Goal: Task Accomplishment & Management: Complete application form

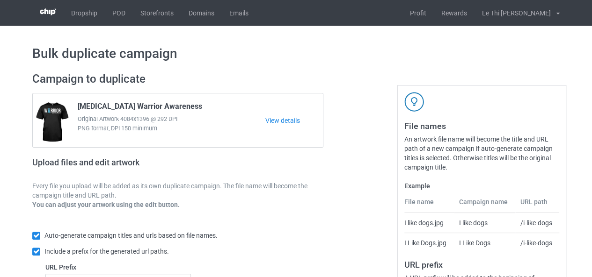
scroll to position [171, 0]
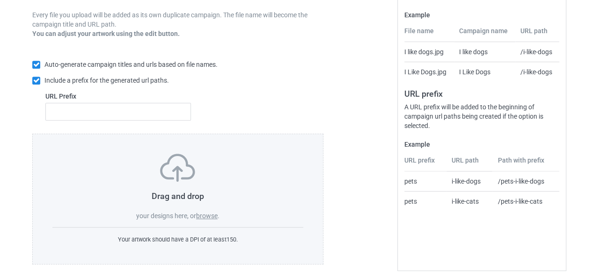
click at [205, 216] on label "browse" at bounding box center [207, 215] width 22 height 7
click at [0, 0] on input "browse" at bounding box center [0, 0] width 0 height 0
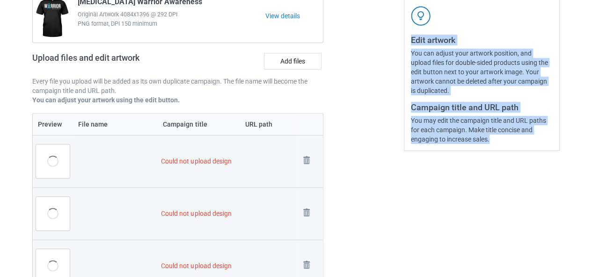
drag, startPoint x: 412, startPoint y: 37, endPoint x: 500, endPoint y: 141, distance: 136.0
click at [500, 141] on div "Edit artwork You can adjust your artwork position, and upload files for double-…" at bounding box center [482, 89] width 142 height 109
copy div "Edit artwork You can adjust your artwork position, and upload files for double-…"
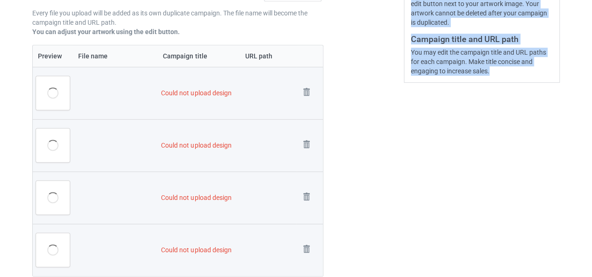
scroll to position [0, 0]
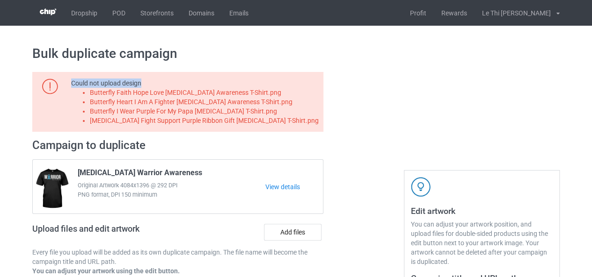
drag, startPoint x: 73, startPoint y: 83, endPoint x: 164, endPoint y: 90, distance: 91.9
click at [161, 89] on div "Could not upload design Butterfly Faith Hope Love Pancreatic Cancer Awareness T…" at bounding box center [195, 102] width 249 height 47
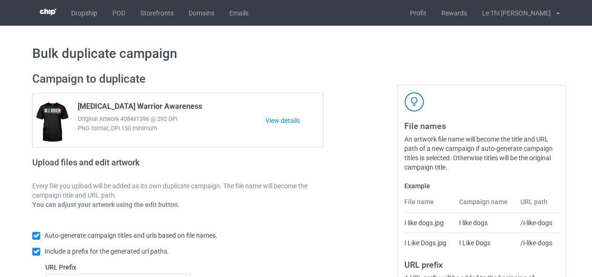
scroll to position [177, 0]
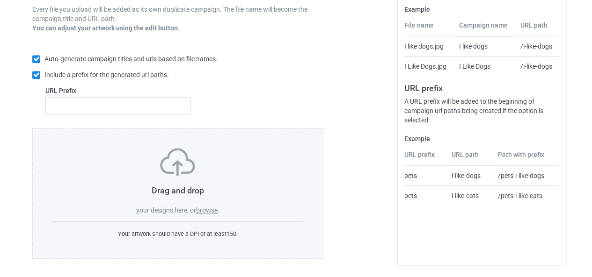
click at [206, 211] on label "browse" at bounding box center [207, 210] width 22 height 7
click at [0, 0] on input "browse" at bounding box center [0, 0] width 0 height 0
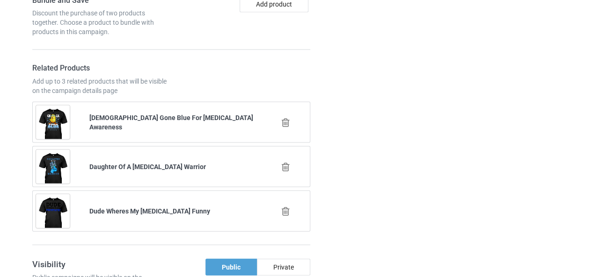
scroll to position [9, 0]
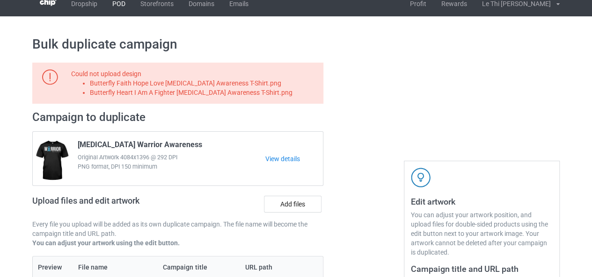
click at [123, 13] on link "POD" at bounding box center [119, 4] width 28 height 26
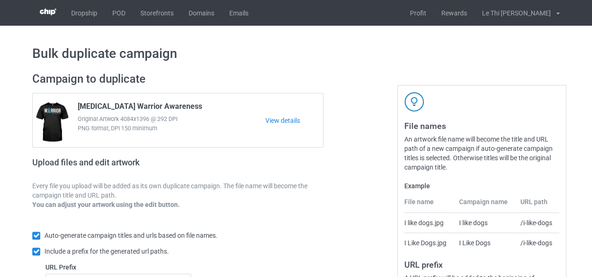
scroll to position [171, 0]
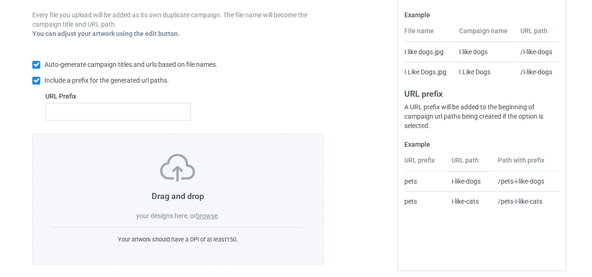
click at [201, 218] on label "browse" at bounding box center [207, 215] width 22 height 7
click at [0, 0] on input "browse" at bounding box center [0, 0] width 0 height 0
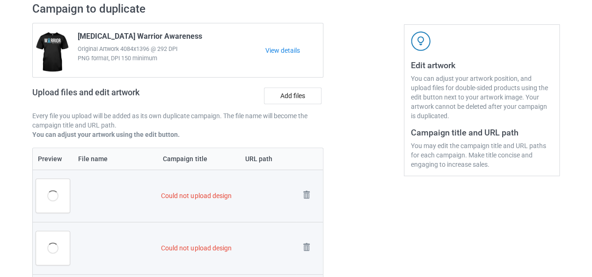
scroll to position [0, 0]
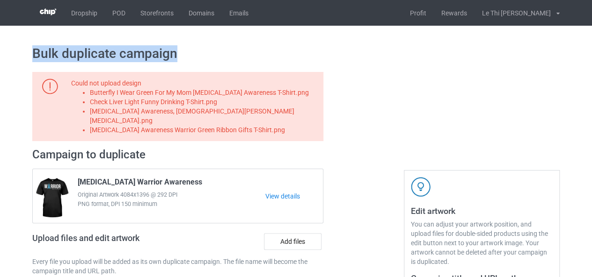
drag, startPoint x: 34, startPoint y: 52, endPoint x: 178, endPoint y: 44, distance: 144.3
copy h1 "Bulk duplicate campaign"
click at [48, 88] on img at bounding box center [50, 87] width 16 height 16
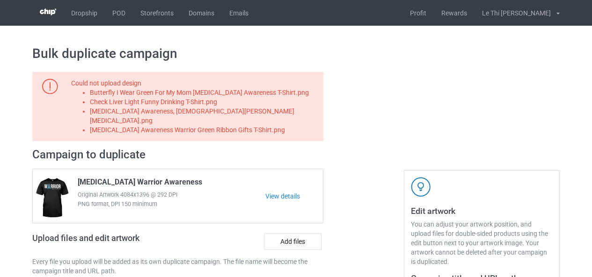
drag, startPoint x: 347, startPoint y: 131, endPoint x: 337, endPoint y: 127, distance: 10.9
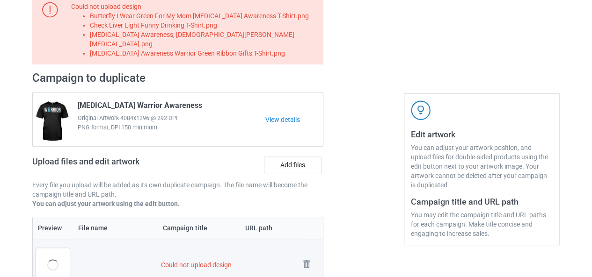
scroll to position [38, 0]
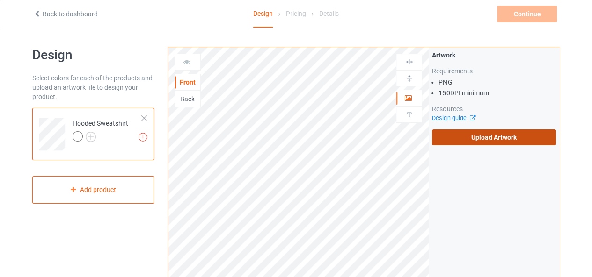
click at [492, 130] on label "Upload Artwork" at bounding box center [494, 138] width 124 height 16
click at [0, 0] on input "Upload Artwork" at bounding box center [0, 0] width 0 height 0
click at [502, 135] on label "Upload Artwork" at bounding box center [494, 138] width 124 height 16
click at [0, 0] on input "Upload Artwork" at bounding box center [0, 0] width 0 height 0
click at [488, 141] on label "Upload Artwork" at bounding box center [494, 138] width 124 height 16
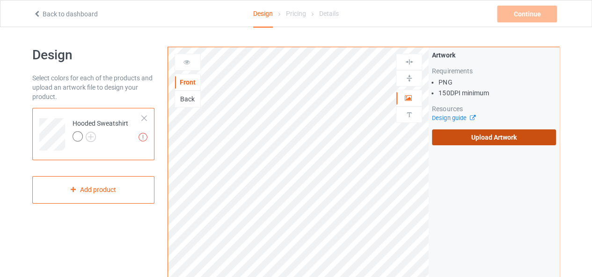
click at [0, 0] on input "Upload Artwork" at bounding box center [0, 0] width 0 height 0
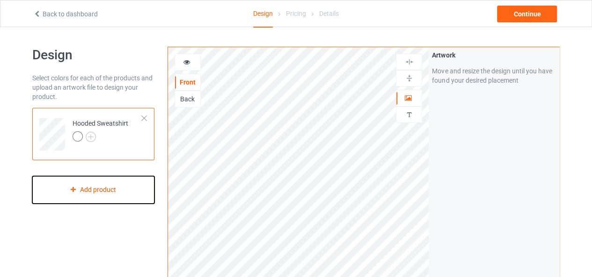
click at [71, 190] on icon at bounding box center [73, 190] width 8 height 6
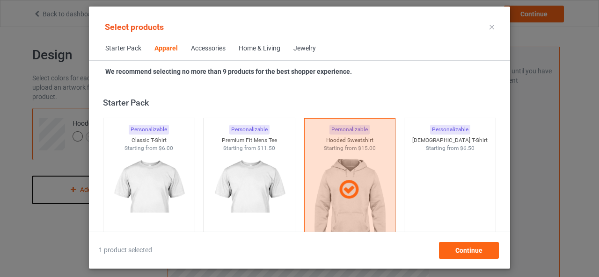
scroll to position [348, 0]
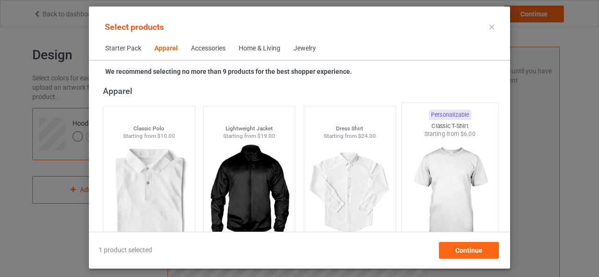
click at [445, 176] on img at bounding box center [450, 193] width 88 height 110
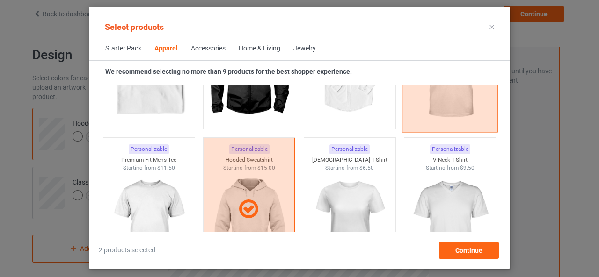
scroll to position [526, 0]
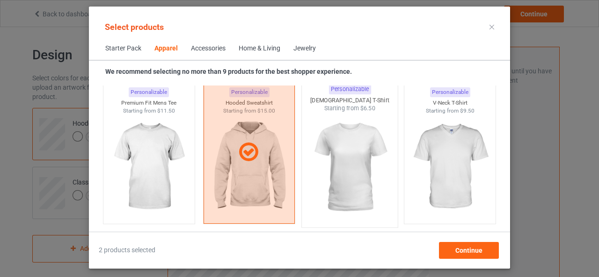
click at [328, 163] on img at bounding box center [349, 168] width 88 height 110
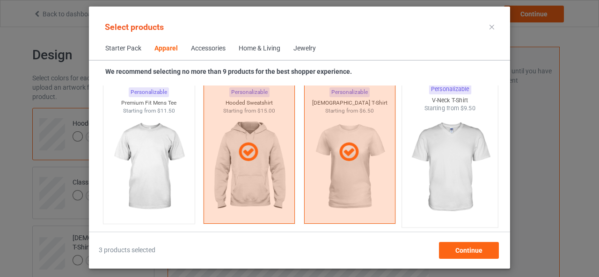
click at [435, 148] on img at bounding box center [450, 168] width 88 height 110
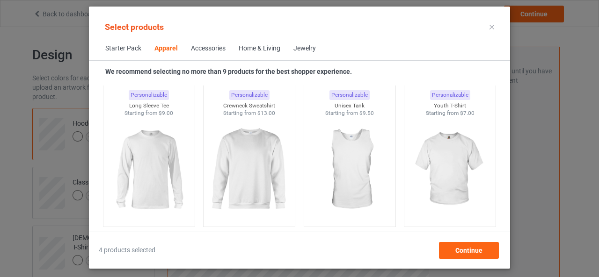
scroll to position [676, 0]
click at [159, 162] on img at bounding box center [149, 170] width 88 height 110
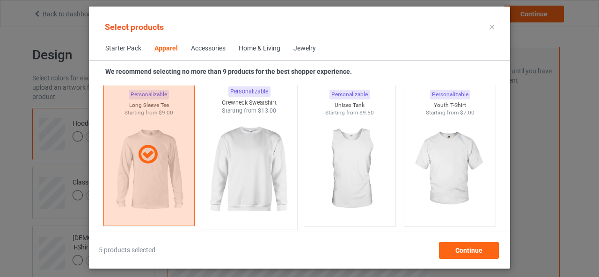
click at [259, 164] on img at bounding box center [249, 170] width 88 height 110
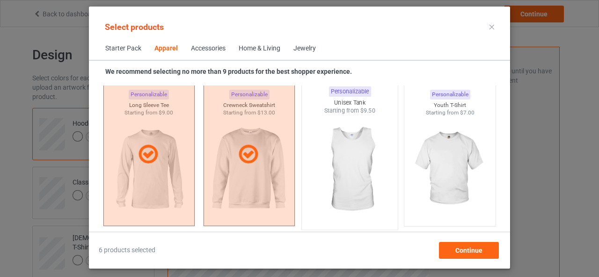
click at [345, 160] on img at bounding box center [349, 170] width 88 height 110
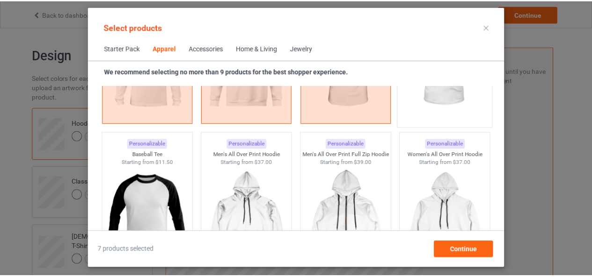
scroll to position [767, 0]
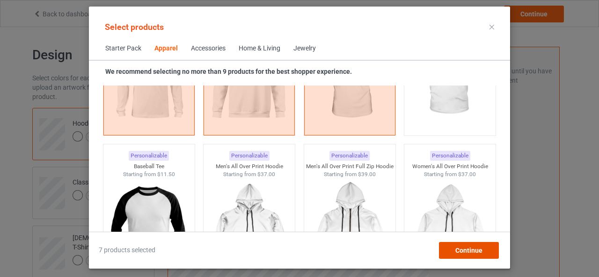
click at [462, 255] on div "Continue" at bounding box center [469, 250] width 60 height 17
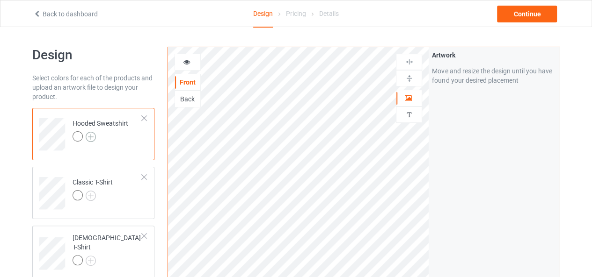
click at [88, 137] on img at bounding box center [91, 137] width 10 height 10
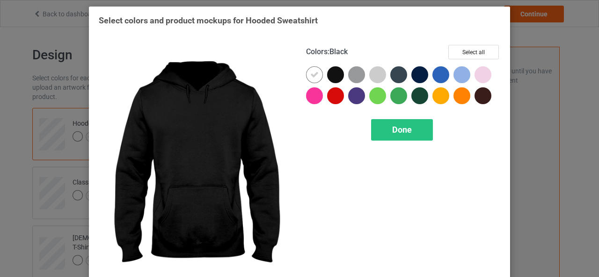
click at [331, 75] on div at bounding box center [335, 74] width 17 height 17
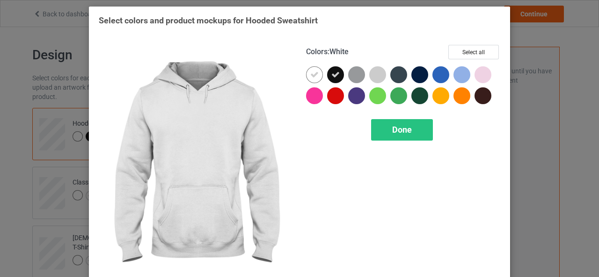
click at [314, 75] on icon at bounding box center [314, 75] width 8 height 8
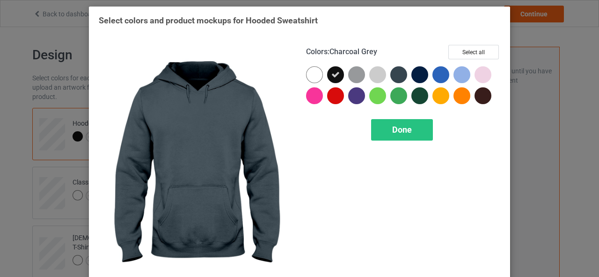
click at [396, 76] on div at bounding box center [398, 74] width 17 height 17
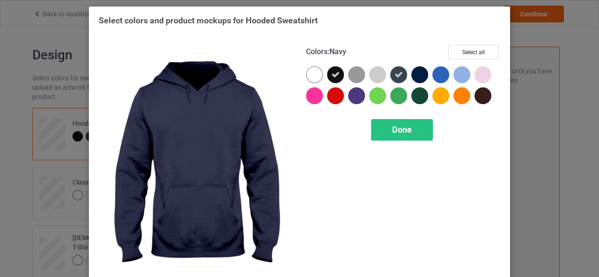
click at [415, 78] on div at bounding box center [419, 74] width 17 height 17
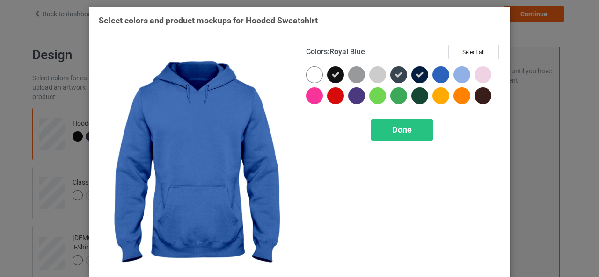
click at [433, 76] on div at bounding box center [440, 74] width 17 height 17
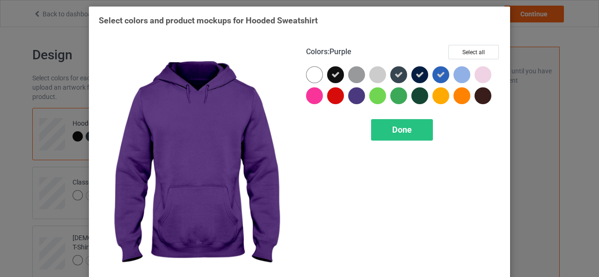
click at [358, 97] on div at bounding box center [356, 95] width 17 height 17
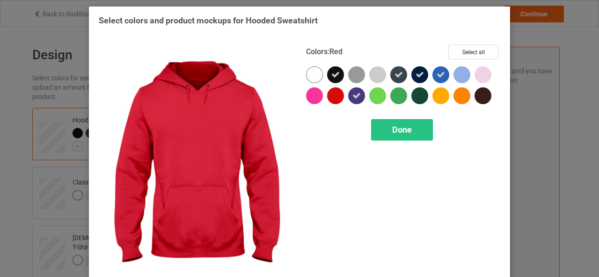
click at [334, 97] on div at bounding box center [335, 95] width 17 height 17
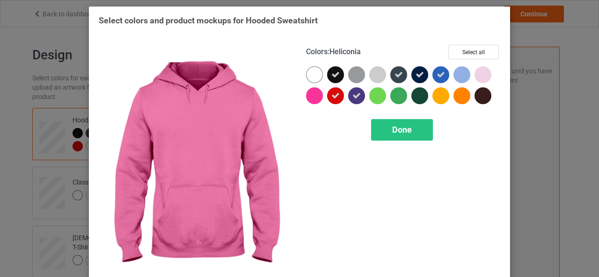
click at [313, 95] on div at bounding box center [314, 95] width 17 height 17
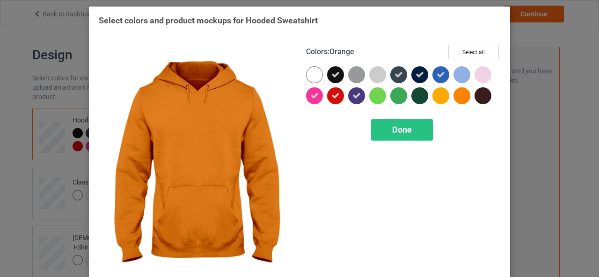
click at [461, 98] on div at bounding box center [461, 95] width 17 height 17
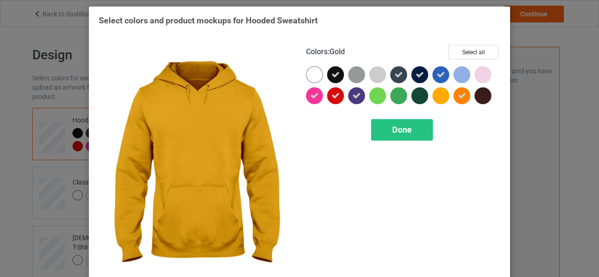
click at [439, 98] on div at bounding box center [440, 95] width 17 height 17
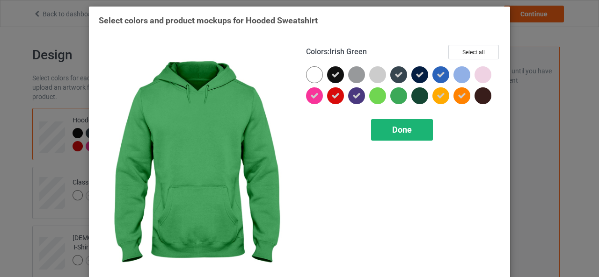
click at [404, 133] on span "Done" at bounding box center [402, 130] width 20 height 10
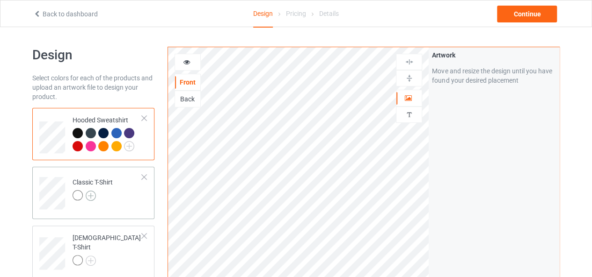
click at [92, 199] on img at bounding box center [91, 196] width 10 height 10
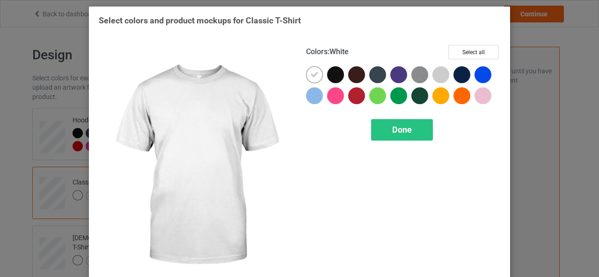
click at [310, 76] on icon at bounding box center [314, 75] width 8 height 8
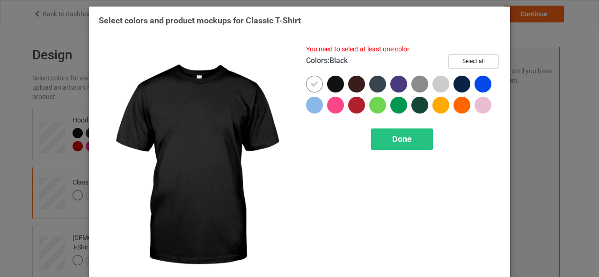
click at [334, 83] on div at bounding box center [335, 84] width 17 height 17
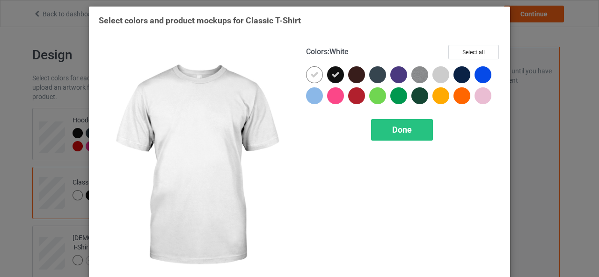
click at [316, 76] on div at bounding box center [314, 74] width 17 height 17
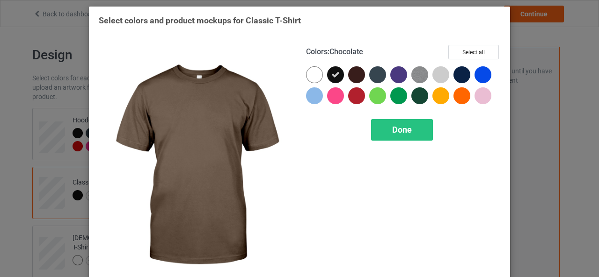
drag, startPoint x: 354, startPoint y: 78, endPoint x: 373, endPoint y: 78, distance: 19.6
click at [373, 78] on div at bounding box center [403, 87] width 194 height 42
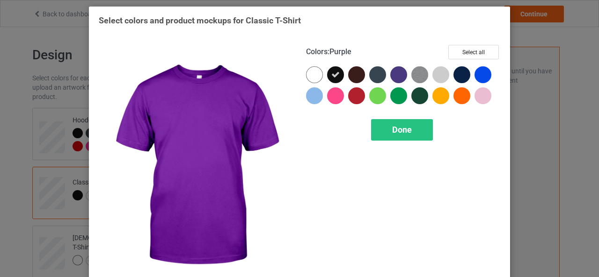
click at [395, 76] on div at bounding box center [398, 74] width 17 height 17
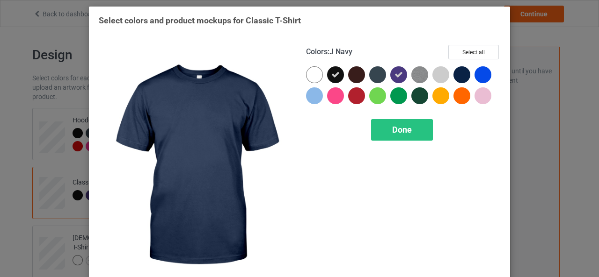
click at [460, 76] on div at bounding box center [461, 74] width 17 height 17
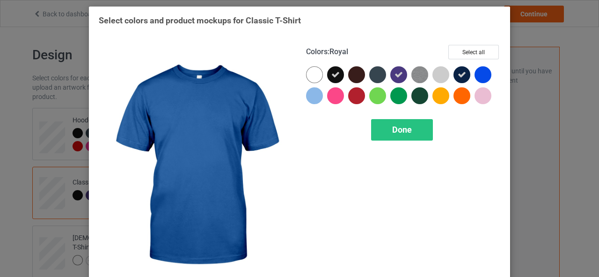
click at [480, 76] on div at bounding box center [482, 74] width 17 height 17
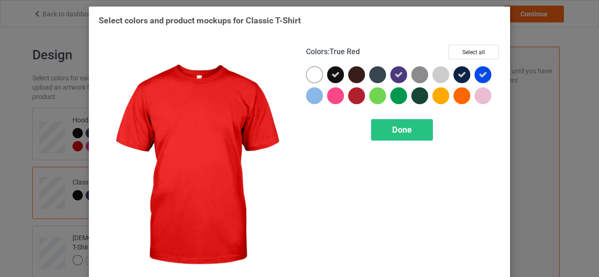
click at [352, 97] on div at bounding box center [356, 95] width 17 height 17
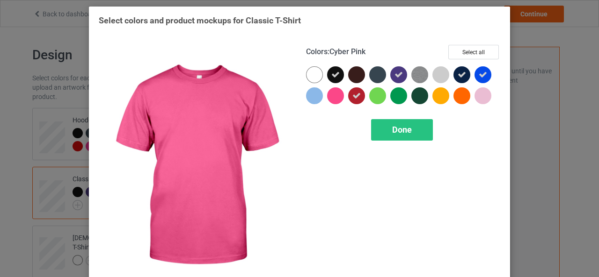
click at [336, 96] on div at bounding box center [335, 95] width 17 height 17
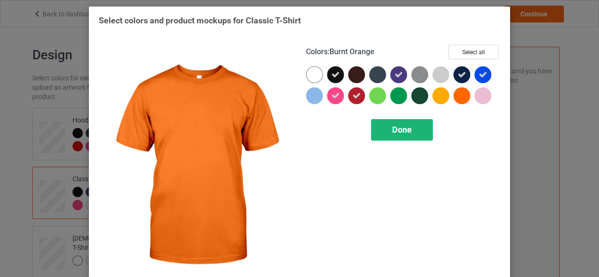
click at [405, 133] on span "Done" at bounding box center [402, 130] width 20 height 10
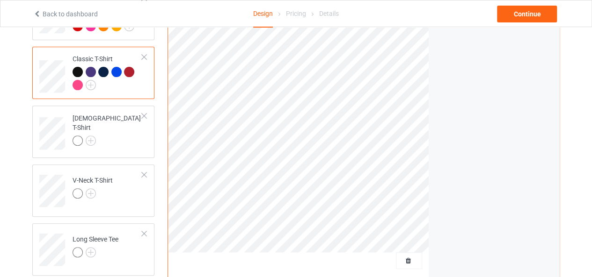
scroll to position [122, 0]
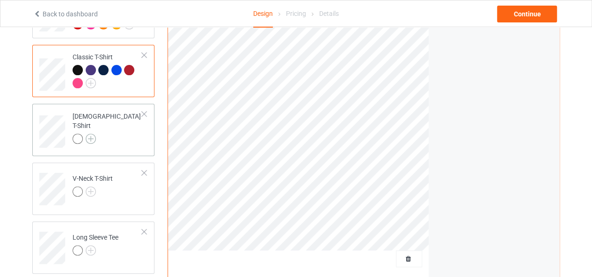
click at [91, 134] on img at bounding box center [91, 139] width 10 height 10
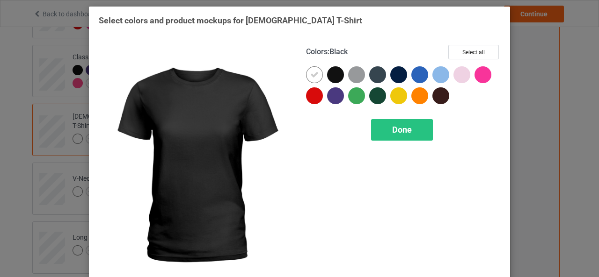
click at [327, 78] on div at bounding box center [335, 74] width 17 height 17
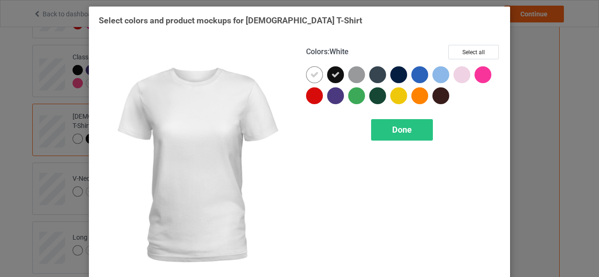
click at [313, 74] on icon at bounding box center [314, 75] width 8 height 8
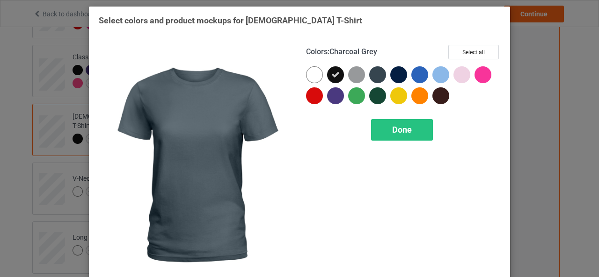
click at [374, 77] on div at bounding box center [377, 74] width 17 height 17
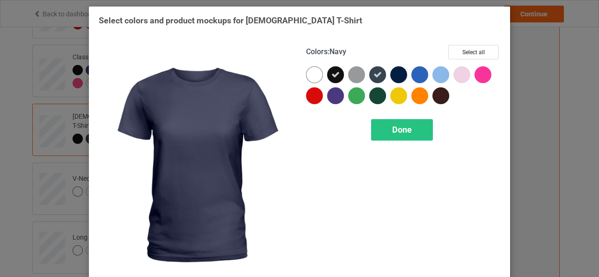
click at [395, 76] on div at bounding box center [398, 74] width 17 height 17
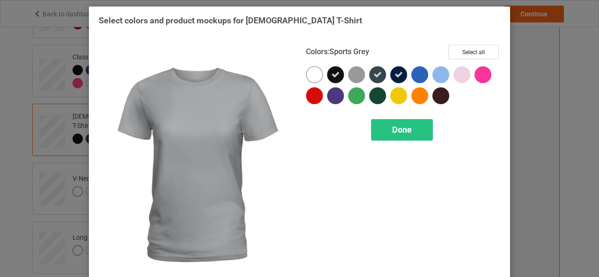
click at [350, 78] on div at bounding box center [356, 74] width 17 height 17
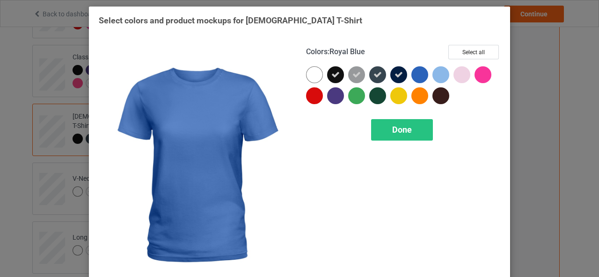
click at [415, 76] on div at bounding box center [419, 74] width 17 height 17
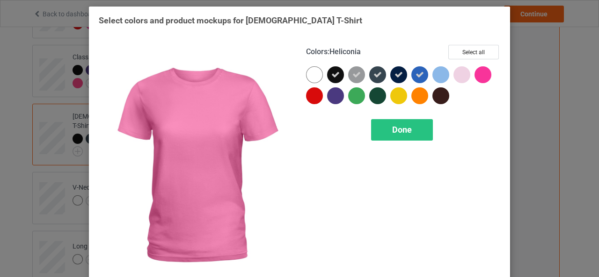
click at [481, 78] on div at bounding box center [482, 74] width 17 height 17
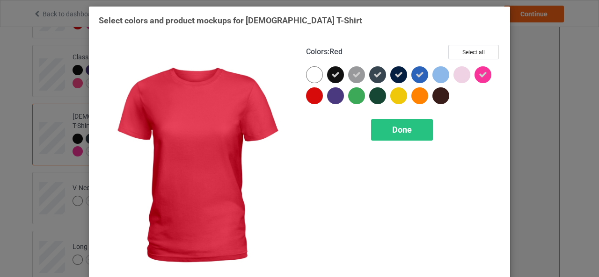
drag, startPoint x: 313, startPoint y: 92, endPoint x: 325, endPoint y: 93, distance: 11.3
click at [325, 93] on div at bounding box center [403, 87] width 194 height 42
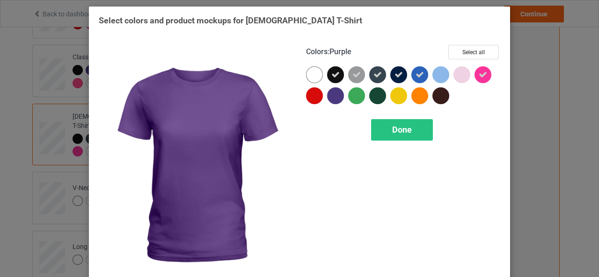
click at [327, 93] on div at bounding box center [335, 95] width 17 height 17
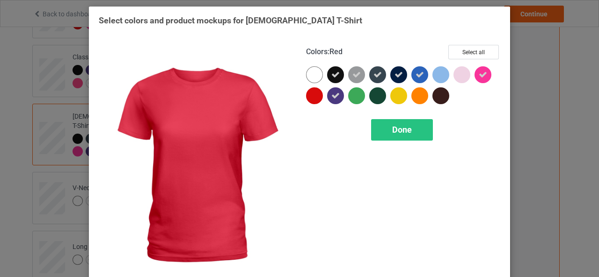
click at [312, 96] on div at bounding box center [314, 95] width 17 height 17
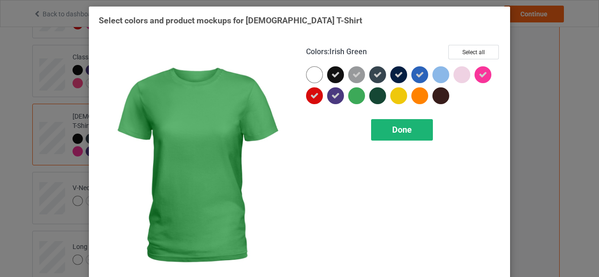
click at [398, 131] on span "Done" at bounding box center [402, 130] width 20 height 10
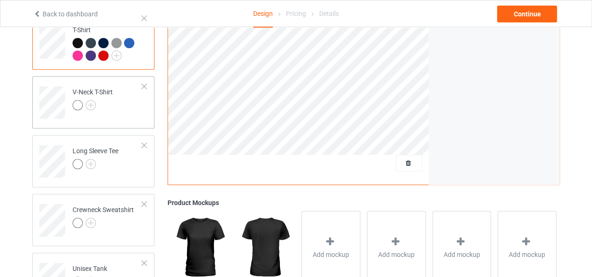
scroll to position [219, 0]
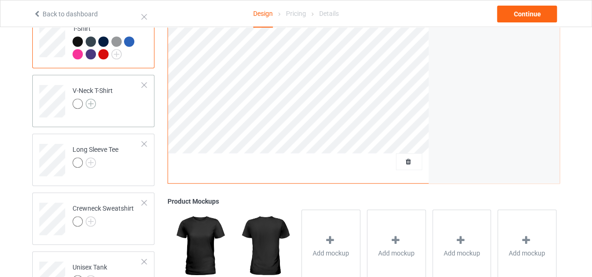
click at [92, 99] on img at bounding box center [91, 104] width 10 height 10
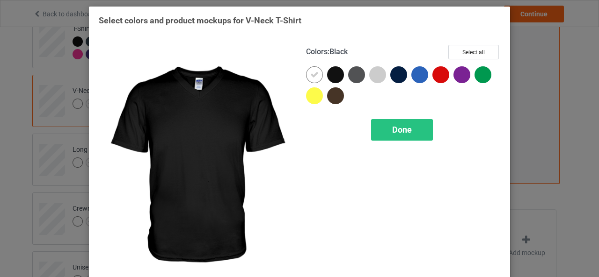
click at [333, 68] on div at bounding box center [335, 74] width 17 height 17
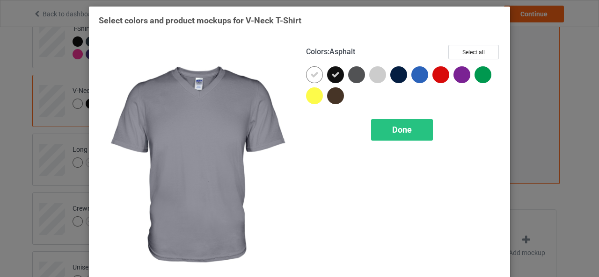
click at [354, 79] on div at bounding box center [356, 74] width 17 height 17
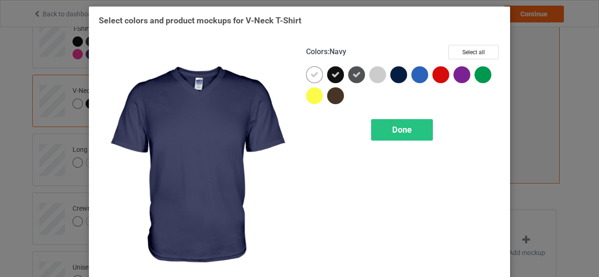
click at [402, 77] on div at bounding box center [398, 74] width 17 height 17
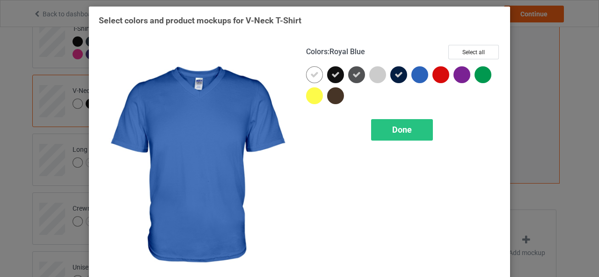
click at [416, 76] on div at bounding box center [419, 74] width 17 height 17
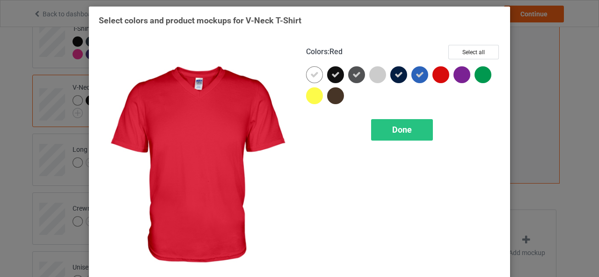
click at [432, 77] on div at bounding box center [440, 74] width 17 height 17
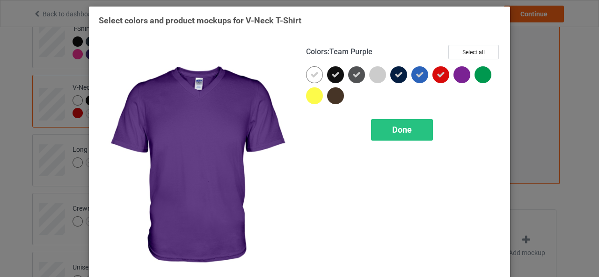
click at [456, 76] on div at bounding box center [461, 74] width 17 height 17
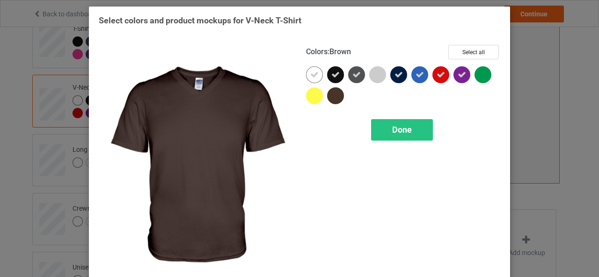
click at [336, 97] on div at bounding box center [335, 95] width 17 height 17
click at [408, 139] on div "Done" at bounding box center [402, 130] width 62 height 22
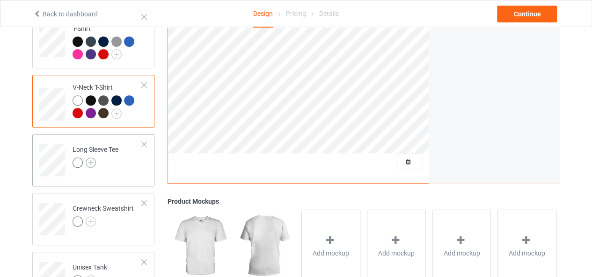
click at [93, 158] on img at bounding box center [91, 163] width 10 height 10
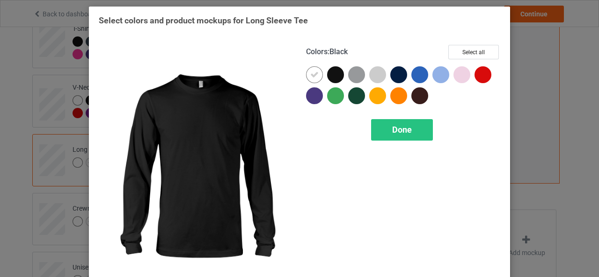
click at [335, 73] on div at bounding box center [335, 74] width 17 height 17
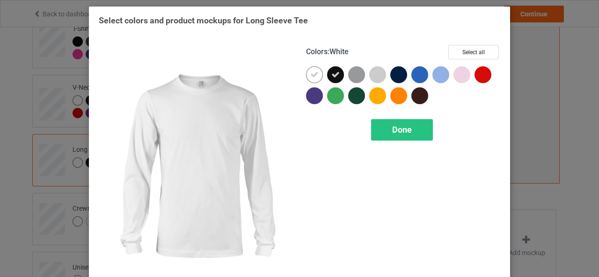
click at [313, 76] on icon at bounding box center [314, 75] width 8 height 8
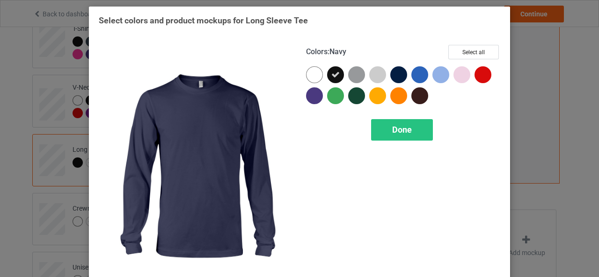
click at [391, 74] on div at bounding box center [398, 74] width 17 height 17
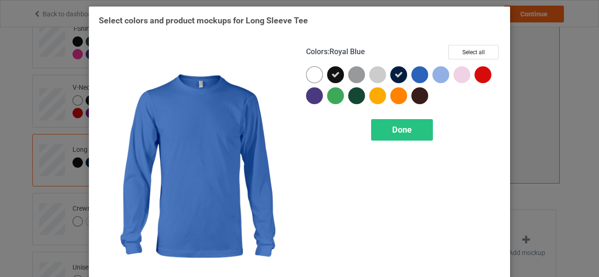
click at [412, 76] on div at bounding box center [419, 74] width 17 height 17
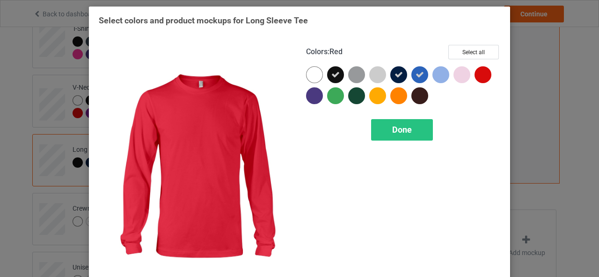
click at [478, 75] on div at bounding box center [482, 74] width 17 height 17
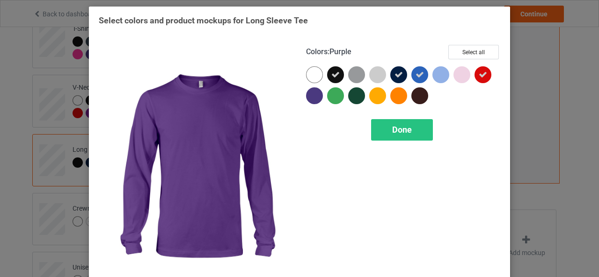
click at [317, 95] on div at bounding box center [314, 95] width 17 height 17
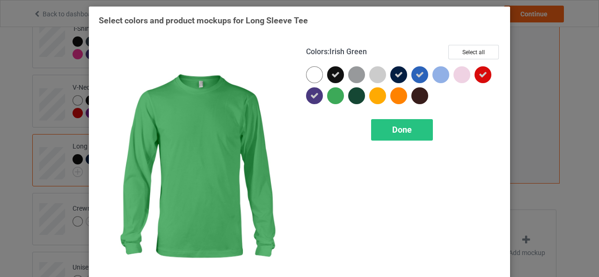
click at [327, 96] on div at bounding box center [335, 95] width 17 height 17
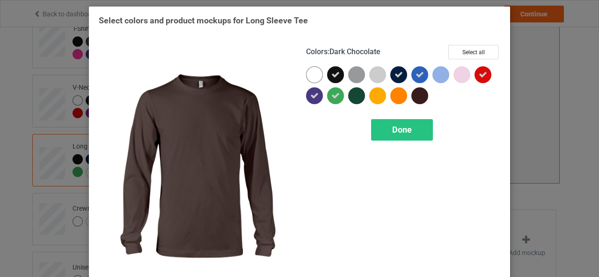
drag, startPoint x: 330, startPoint y: 96, endPoint x: 416, endPoint y: 100, distance: 85.7
click at [416, 100] on div at bounding box center [403, 87] width 194 height 42
click at [416, 100] on div at bounding box center [419, 95] width 17 height 17
click at [393, 136] on div "Done" at bounding box center [402, 130] width 62 height 22
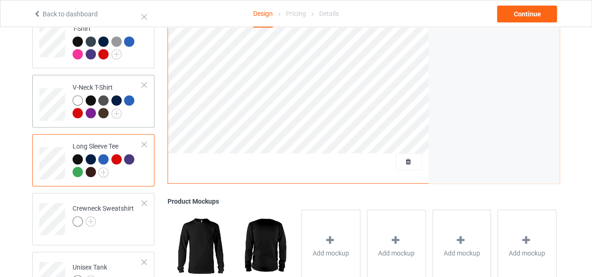
click at [77, 95] on div at bounding box center [78, 100] width 10 height 10
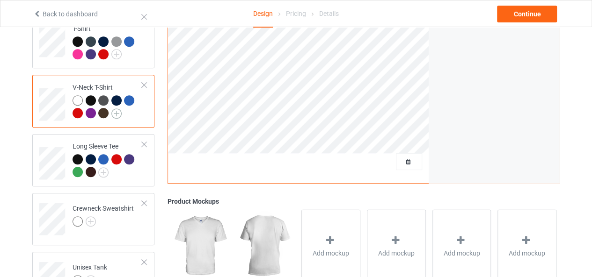
click at [118, 109] on img at bounding box center [116, 114] width 10 height 10
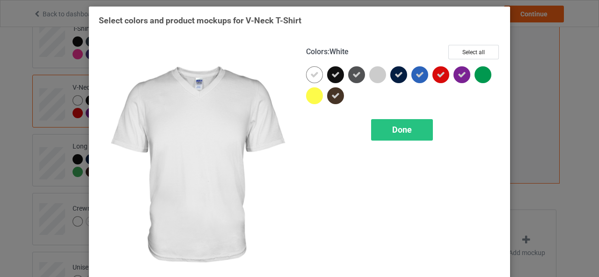
click at [312, 71] on icon at bounding box center [314, 75] width 8 height 8
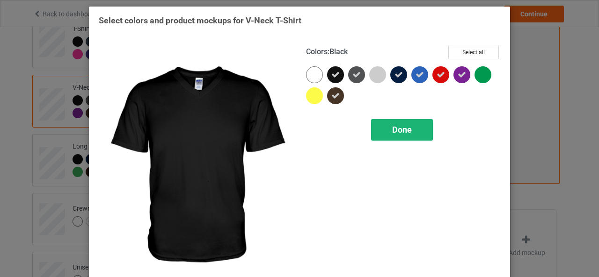
click at [406, 134] on span "Done" at bounding box center [402, 130] width 20 height 10
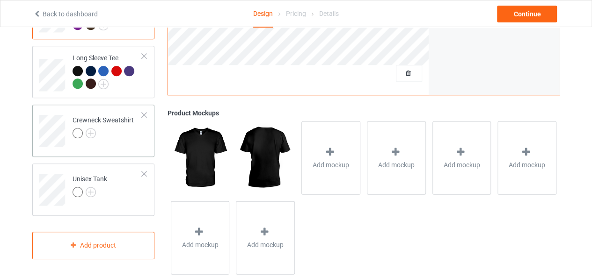
scroll to position [327, 0]
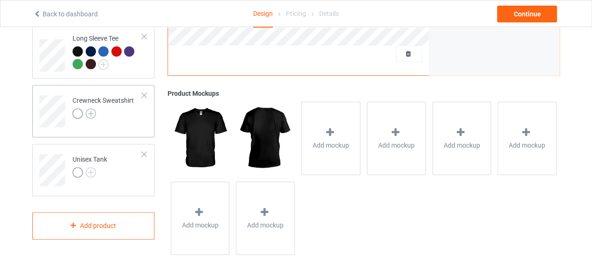
click at [88, 109] on img at bounding box center [91, 114] width 10 height 10
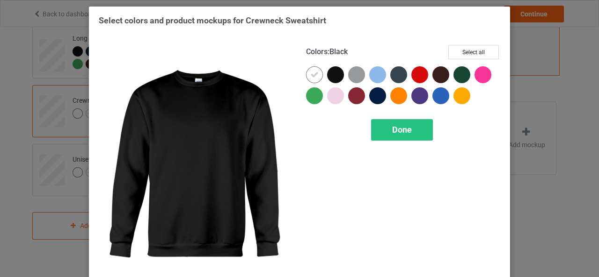
click at [334, 72] on div at bounding box center [335, 74] width 17 height 17
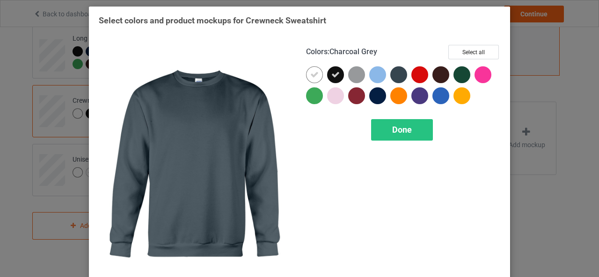
click at [397, 81] on div at bounding box center [398, 74] width 17 height 17
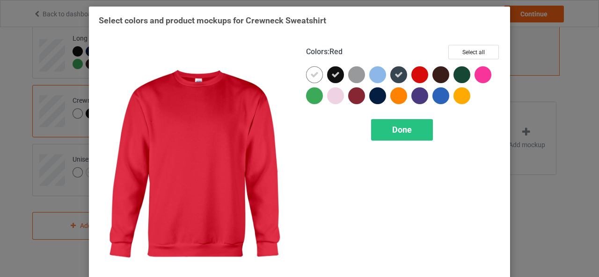
drag, startPoint x: 416, startPoint y: 77, endPoint x: 433, endPoint y: 78, distance: 16.8
click at [433, 78] on div at bounding box center [403, 87] width 194 height 42
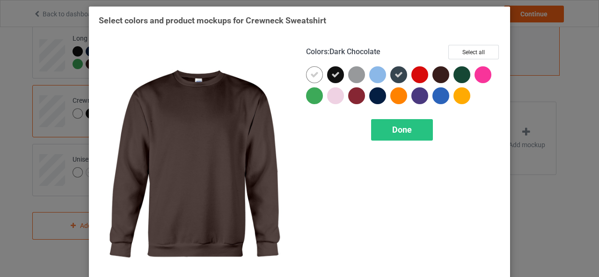
click at [433, 78] on div at bounding box center [440, 74] width 17 height 17
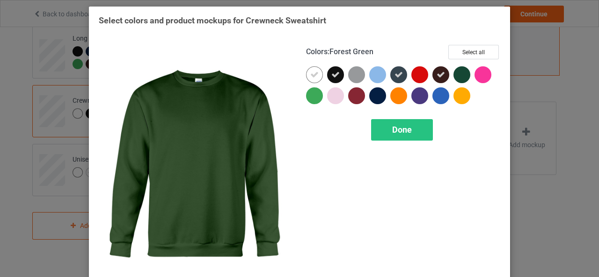
click at [458, 73] on div at bounding box center [461, 74] width 17 height 17
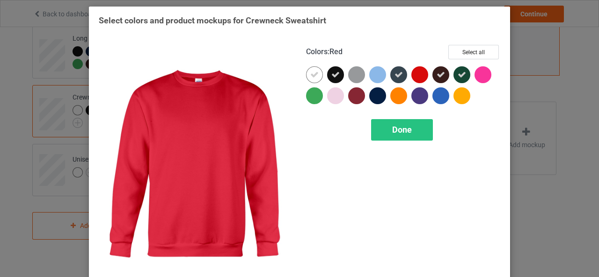
click at [418, 76] on div at bounding box center [419, 74] width 17 height 17
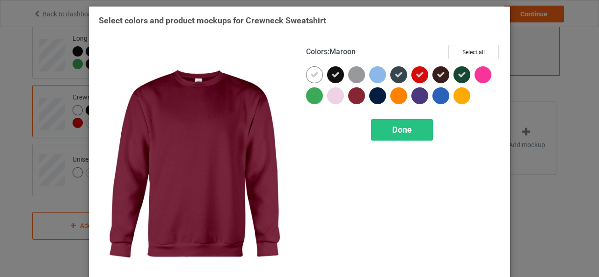
drag, startPoint x: 418, startPoint y: 90, endPoint x: 354, endPoint y: 91, distance: 64.6
click at [354, 91] on div at bounding box center [403, 87] width 194 height 42
click at [354, 91] on div at bounding box center [356, 95] width 17 height 17
click at [367, 97] on div at bounding box center [403, 87] width 194 height 42
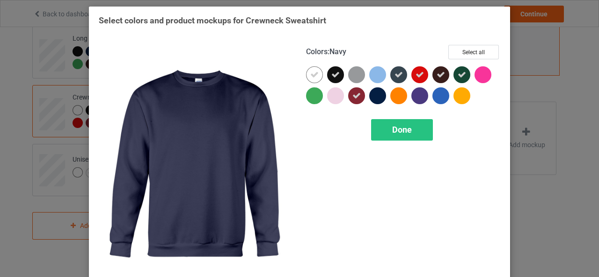
click at [376, 97] on div at bounding box center [377, 95] width 17 height 17
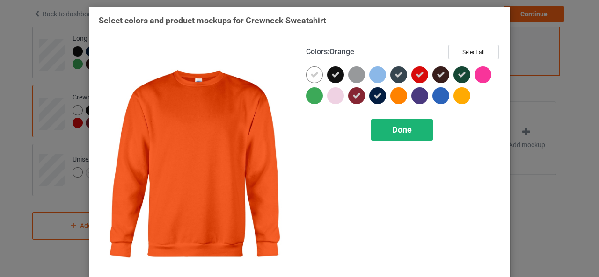
click at [399, 137] on div "Done" at bounding box center [402, 130] width 62 height 22
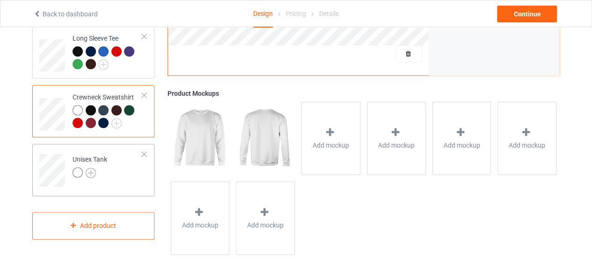
click at [89, 168] on img at bounding box center [91, 173] width 10 height 10
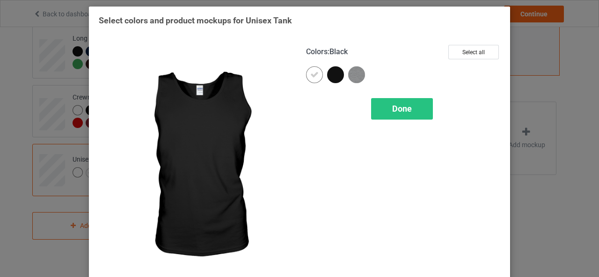
click at [331, 75] on div at bounding box center [335, 74] width 17 height 17
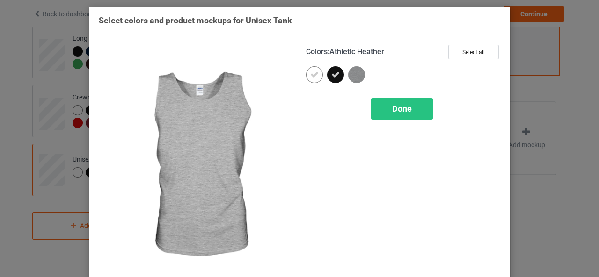
click at [355, 77] on img at bounding box center [356, 74] width 17 height 17
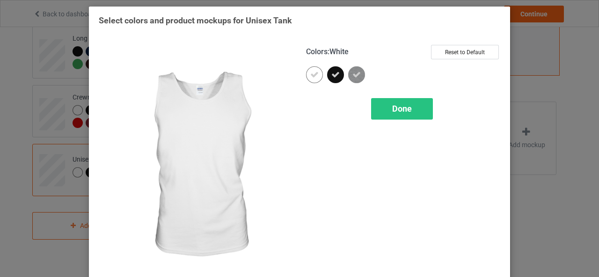
click at [312, 76] on icon at bounding box center [314, 75] width 8 height 8
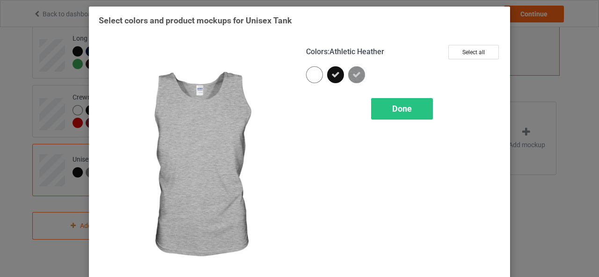
click at [355, 74] on icon at bounding box center [356, 75] width 8 height 8
click at [394, 106] on span "Done" at bounding box center [402, 109] width 20 height 10
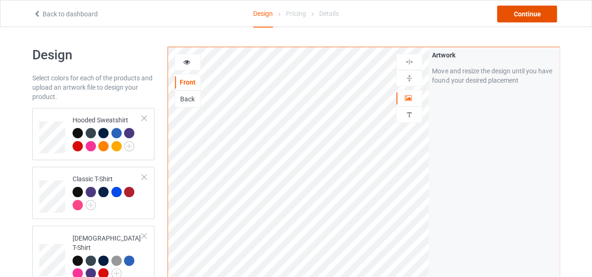
click at [514, 11] on div "Continue" at bounding box center [527, 14] width 60 height 17
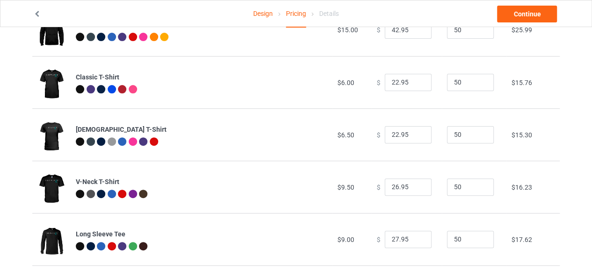
scroll to position [88, 0]
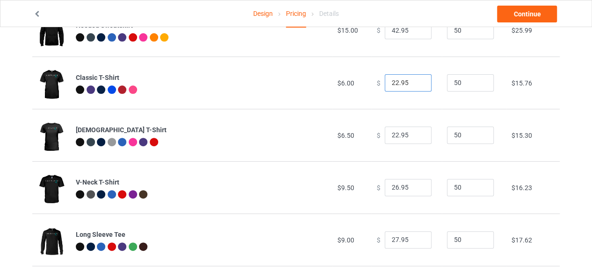
click at [394, 86] on input "22.95" at bounding box center [407, 83] width 47 height 18
type input "24.95"
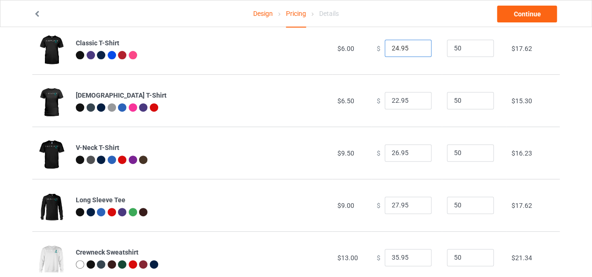
scroll to position [201, 0]
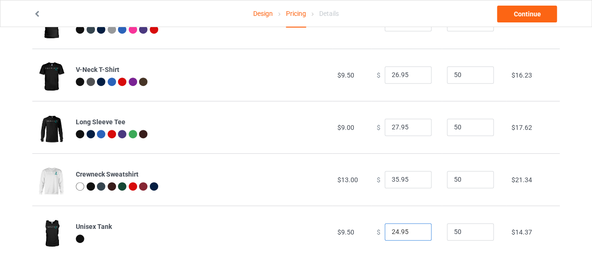
click at [394, 229] on input "24.95" at bounding box center [407, 233] width 47 height 18
type input "26.95"
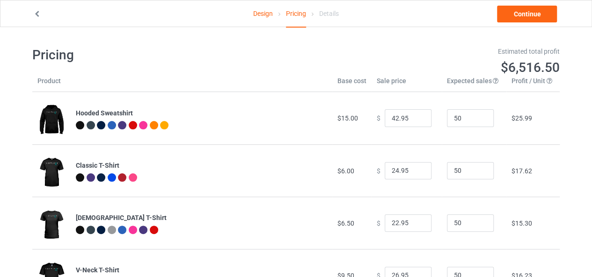
scroll to position [182, 0]
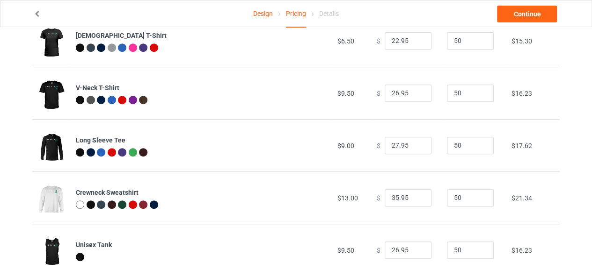
click at [83, 204] on div at bounding box center [80, 205] width 8 height 8
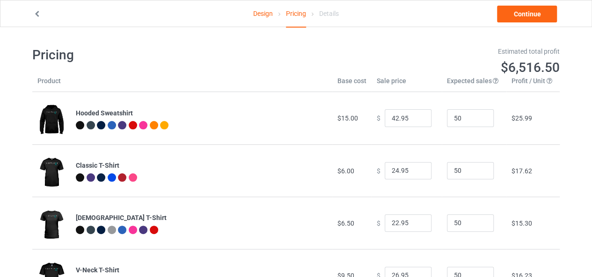
click at [268, 10] on link "Design" at bounding box center [263, 13] width 20 height 26
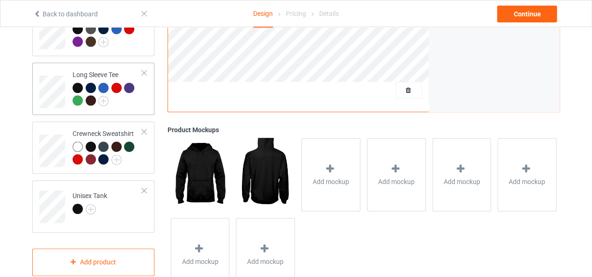
scroll to position [303, 0]
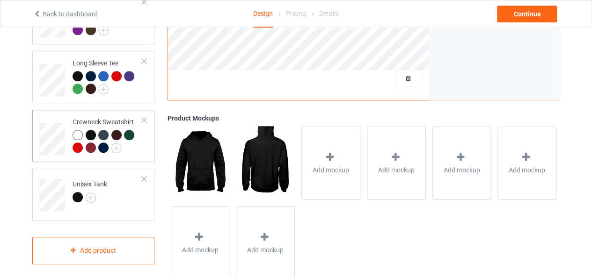
click at [78, 130] on div at bounding box center [78, 135] width 10 height 10
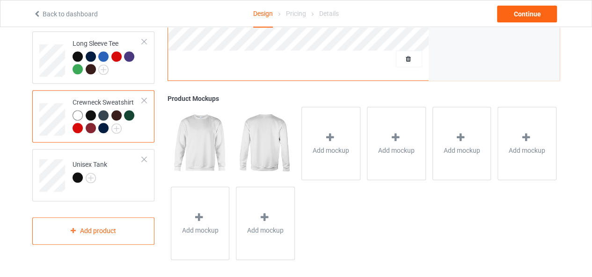
scroll to position [325, 0]
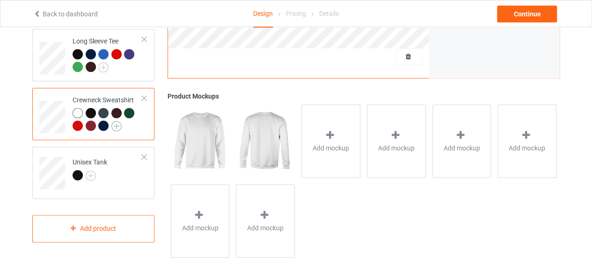
click at [116, 121] on img at bounding box center [116, 126] width 10 height 10
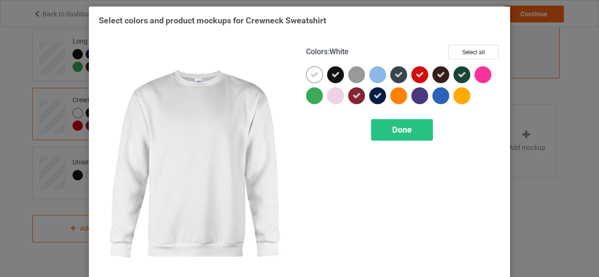
click at [315, 73] on icon at bounding box center [314, 75] width 8 height 8
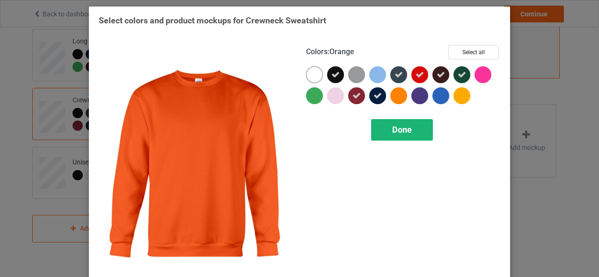
click at [405, 130] on span "Done" at bounding box center [402, 130] width 20 height 10
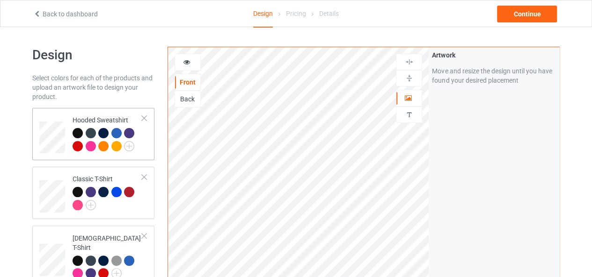
click at [512, 10] on div "Continue" at bounding box center [527, 14] width 60 height 17
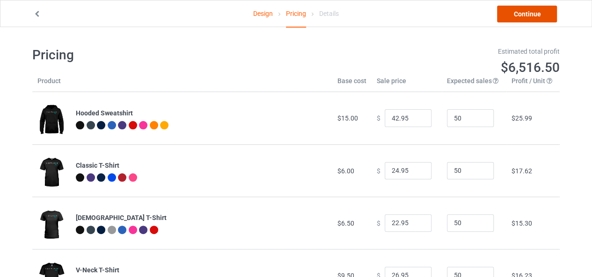
click at [528, 16] on link "Continue" at bounding box center [527, 14] width 60 height 17
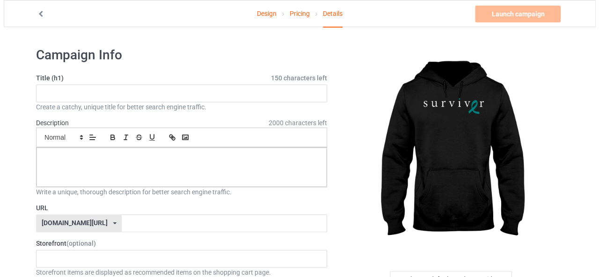
scroll to position [91, 0]
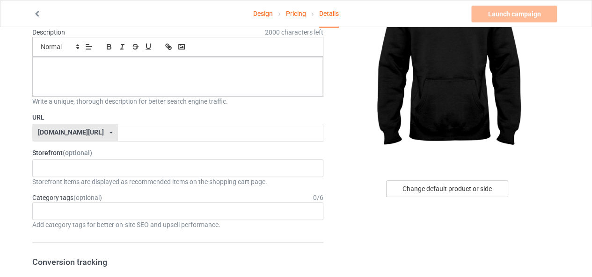
click at [439, 190] on div "Change default product or side" at bounding box center [447, 189] width 122 height 17
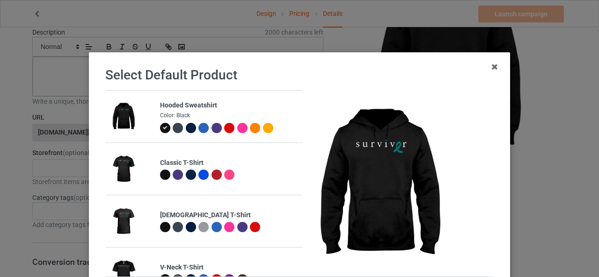
click at [160, 176] on div at bounding box center [165, 175] width 10 height 10
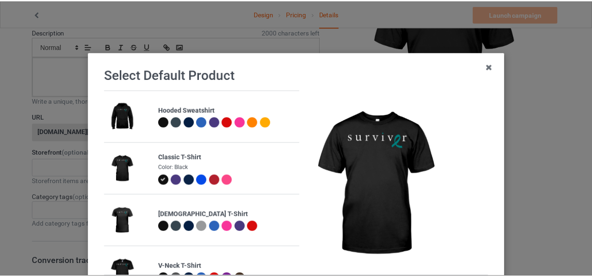
scroll to position [98, 0]
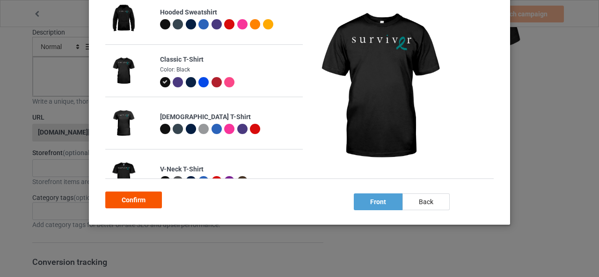
click at [155, 204] on div "Confirm" at bounding box center [133, 200] width 57 height 17
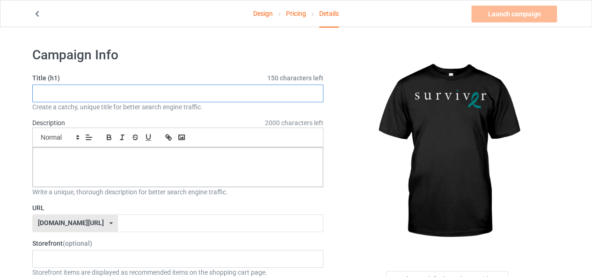
click at [62, 94] on input "text" at bounding box center [177, 94] width 291 height 18
paste input "Ovarian Cancer Survivor Premium"
click at [166, 88] on input "[MEDICAL_DATA] Survivor Premium 2" at bounding box center [177, 94] width 291 height 18
type input "[MEDICAL_DATA] Survivor Premium 2"
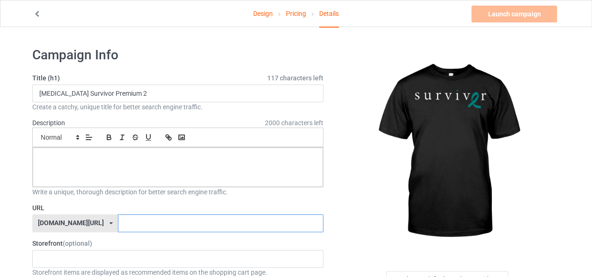
click at [120, 224] on input "text" at bounding box center [220, 224] width 205 height 18
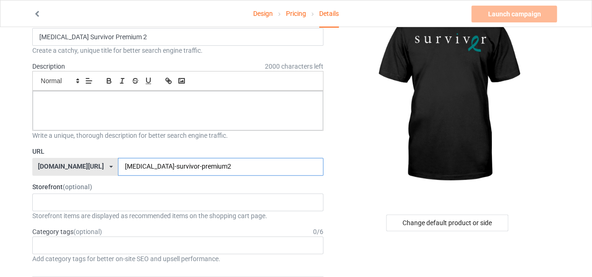
scroll to position [59, 0]
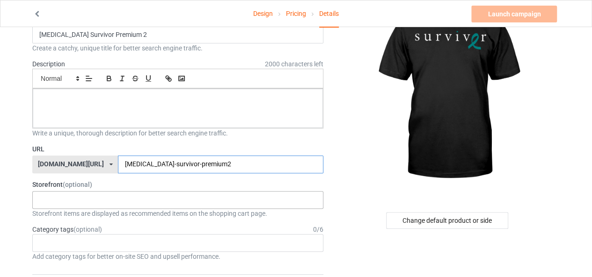
type input "ovarian-cancer-survivor-premium2"
click at [56, 203] on div "Heart Diseases Parkinson's Lung Diseases Thanksgiving Christmas Halloween Motor…" at bounding box center [177, 200] width 291 height 18
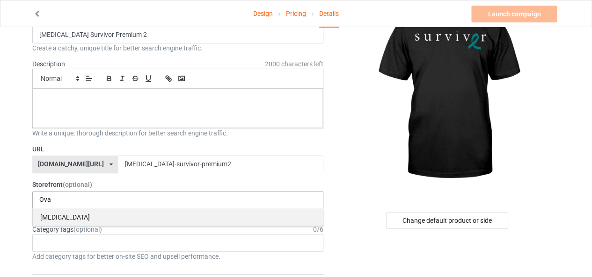
type input "Ova"
click at [58, 216] on div "[MEDICAL_DATA]" at bounding box center [178, 217] width 290 height 17
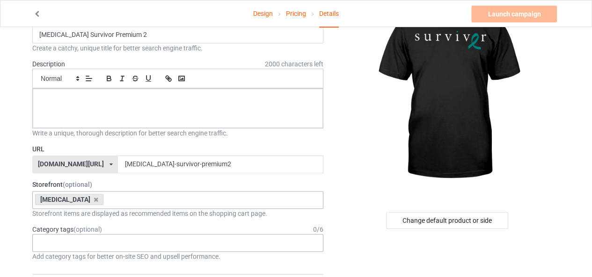
click at [55, 240] on div "Age > 1-19 > 1 Age > 1-12 Months > 1 Month Age > 1-12 Months Age > 1-19 Age > 1…" at bounding box center [177, 243] width 291 height 18
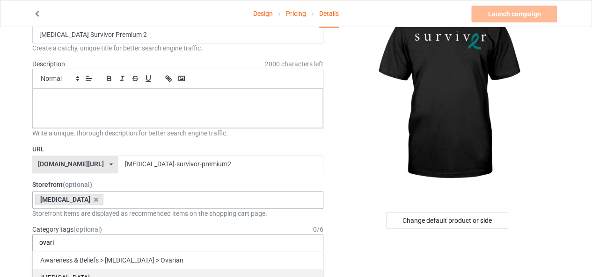
type input "ovari"
click at [72, 275] on div "[MEDICAL_DATA]" at bounding box center [178, 277] width 290 height 17
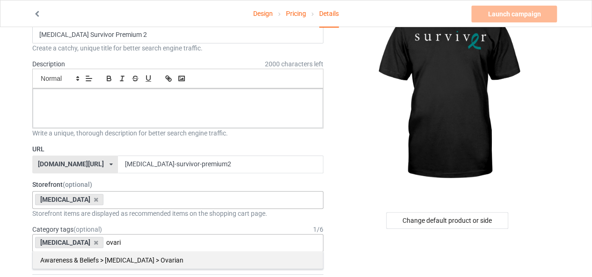
type input "ovari"
click at [124, 264] on div "Awareness & Beliefs > Cancer > Ovarian" at bounding box center [178, 260] width 290 height 17
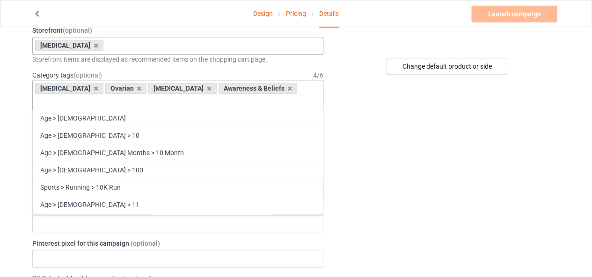
scroll to position [53, 0]
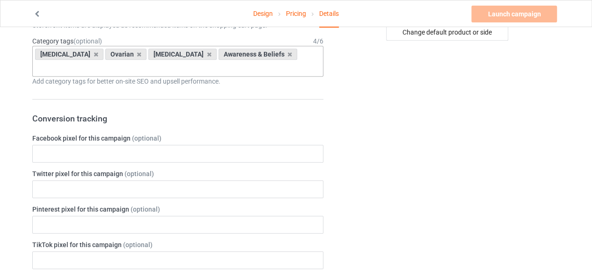
scroll to position [260, 0]
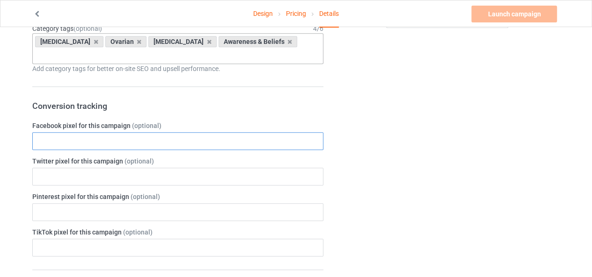
click at [136, 132] on input "text" at bounding box center [177, 141] width 291 height 18
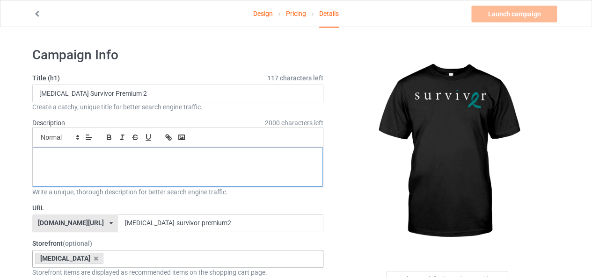
click at [85, 173] on div at bounding box center [178, 167] width 290 height 39
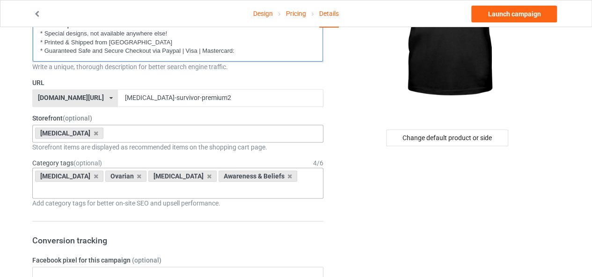
scroll to position [142, 0]
click at [60, 267] on input "text" at bounding box center [177, 276] width 291 height 18
paste input "1713518202587592"
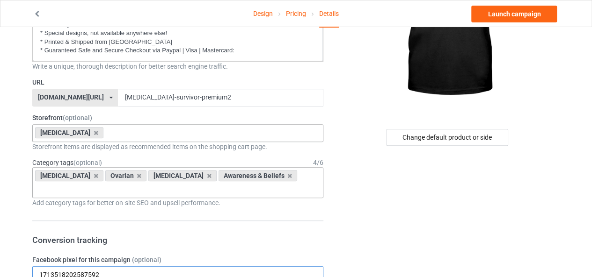
type input "1713518202587592"
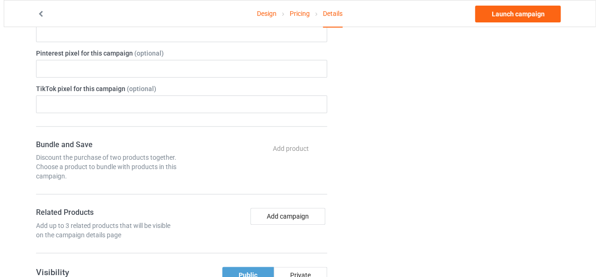
scroll to position [442, 0]
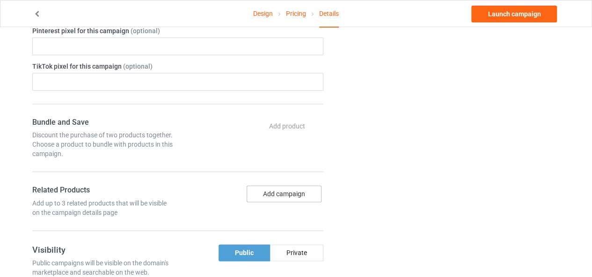
click at [290, 186] on button "Add campaign" at bounding box center [284, 194] width 75 height 17
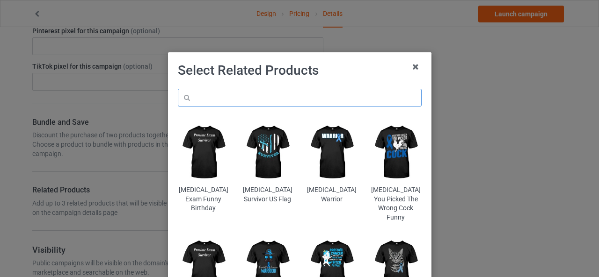
click at [251, 93] on input "text" at bounding box center [300, 98] width 244 height 18
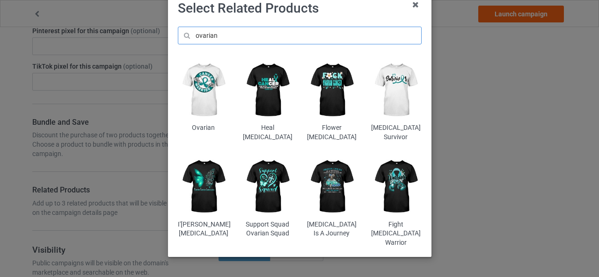
scroll to position [64, 0]
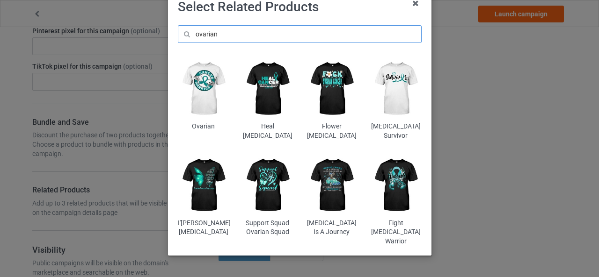
type input "ovarian"
click at [326, 182] on img at bounding box center [331, 185] width 51 height 64
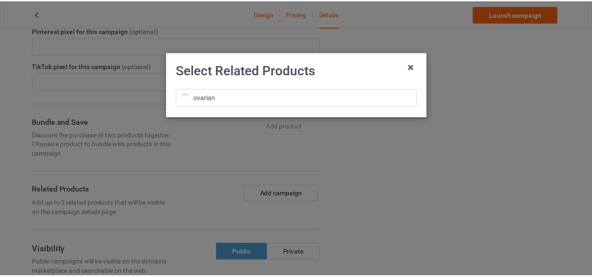
scroll to position [0, 0]
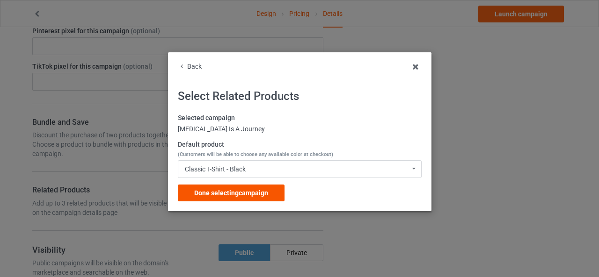
click at [249, 195] on span "Done selecting campaign" at bounding box center [231, 192] width 74 height 7
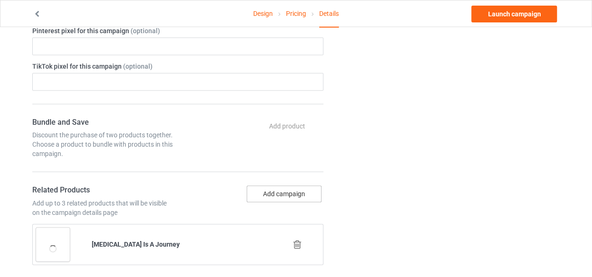
click at [258, 186] on button "Add campaign" at bounding box center [284, 194] width 75 height 17
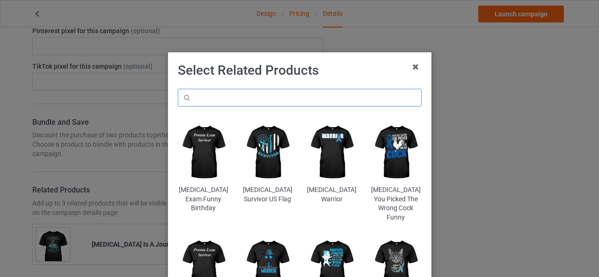
click at [248, 94] on input "text" at bounding box center [300, 98] width 244 height 18
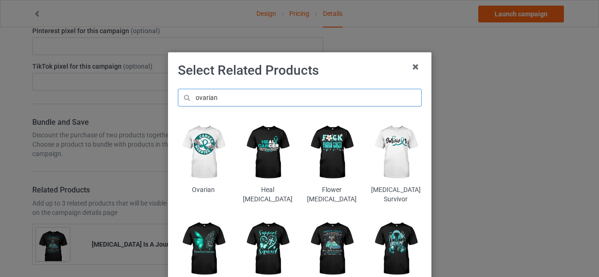
type input "ovarian"
click at [392, 155] on img at bounding box center [395, 153] width 51 height 64
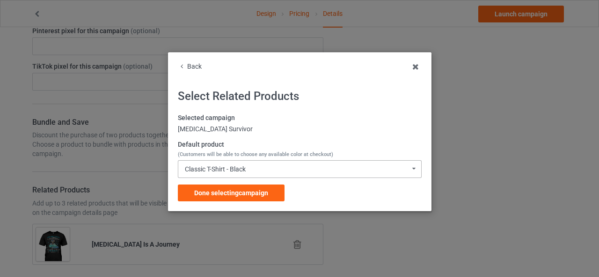
click at [258, 169] on div "Classic T-Shirt - Black Classic T-Shirt - Black Classic T-Shirt - White Classic…" at bounding box center [300, 169] width 244 height 18
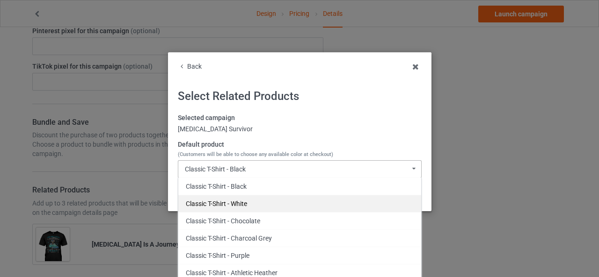
click at [249, 206] on div "Classic T-Shirt - White" at bounding box center [299, 203] width 243 height 17
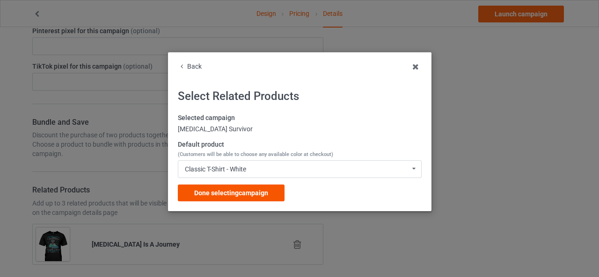
click at [230, 192] on span "Done selecting campaign" at bounding box center [231, 192] width 74 height 7
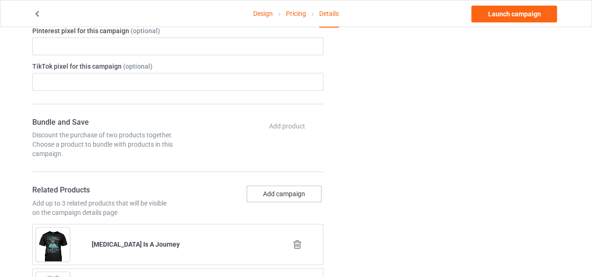
click at [267, 186] on button "Add campaign" at bounding box center [284, 194] width 75 height 17
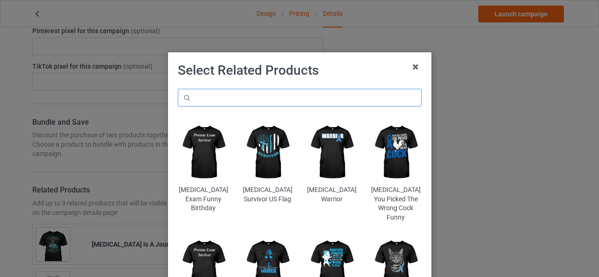
click at [267, 100] on input "text" at bounding box center [300, 98] width 244 height 18
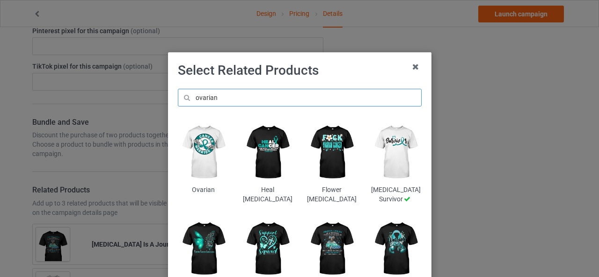
type input "ovarian"
click at [270, 240] on img at bounding box center [267, 249] width 51 height 64
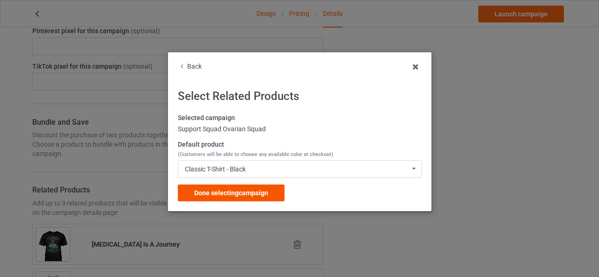
click at [246, 191] on span "Done selecting campaign" at bounding box center [231, 192] width 74 height 7
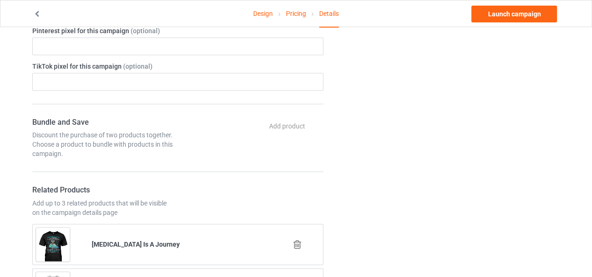
click at [403, 180] on div "Change default product or side" at bounding box center [448, 152] width 236 height 1109
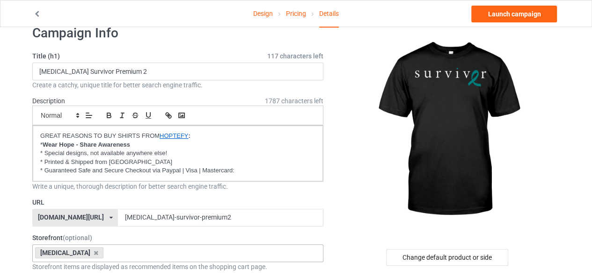
scroll to position [22, 0]
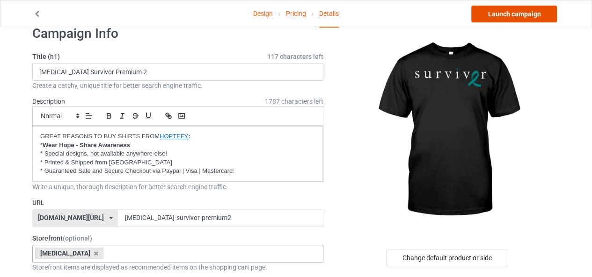
click at [513, 12] on link "Launch campaign" at bounding box center [514, 14] width 86 height 17
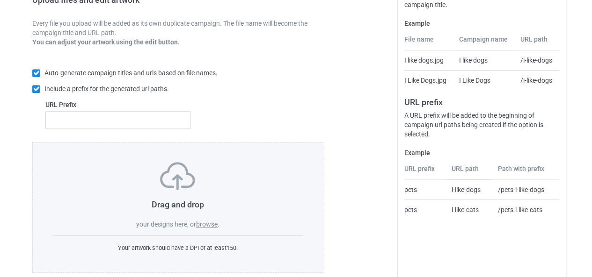
scroll to position [166, 0]
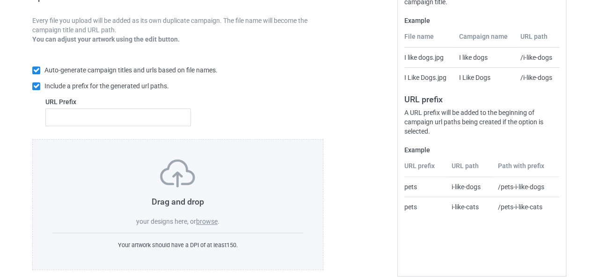
click at [201, 219] on label "browse" at bounding box center [207, 221] width 22 height 7
click at [0, 0] on input "browse" at bounding box center [0, 0] width 0 height 0
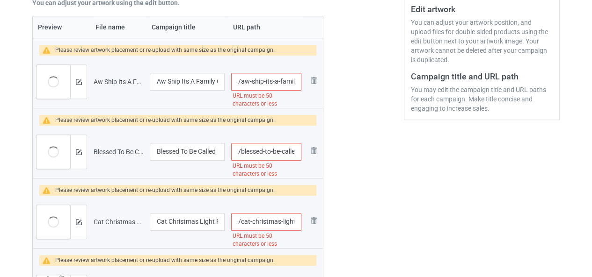
scroll to position [201, 0]
